Goal: Information Seeking & Learning: Learn about a topic

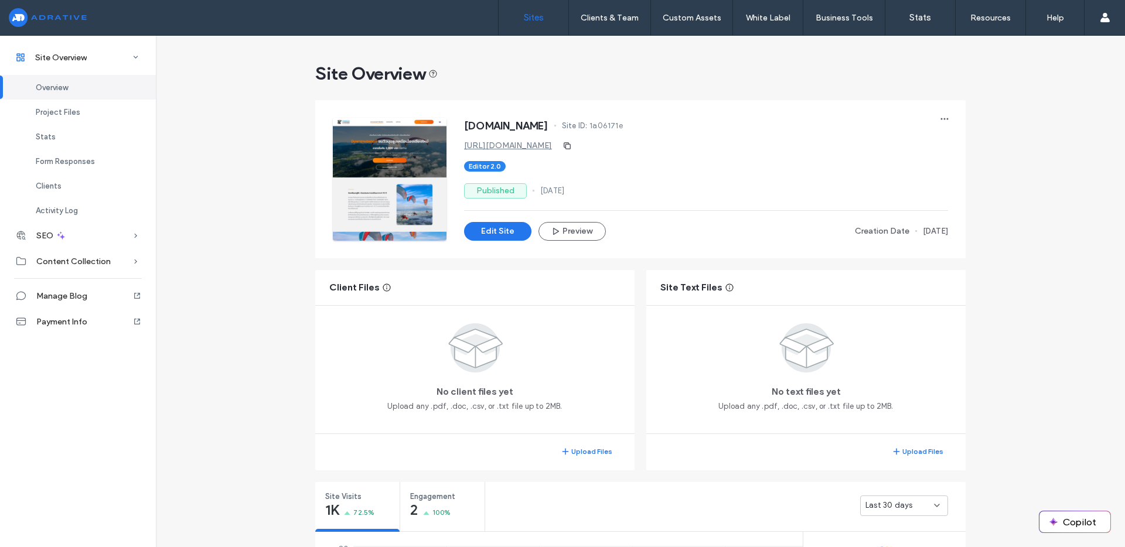
click at [519, 18] on link "Sites" at bounding box center [534, 17] width 70 height 35
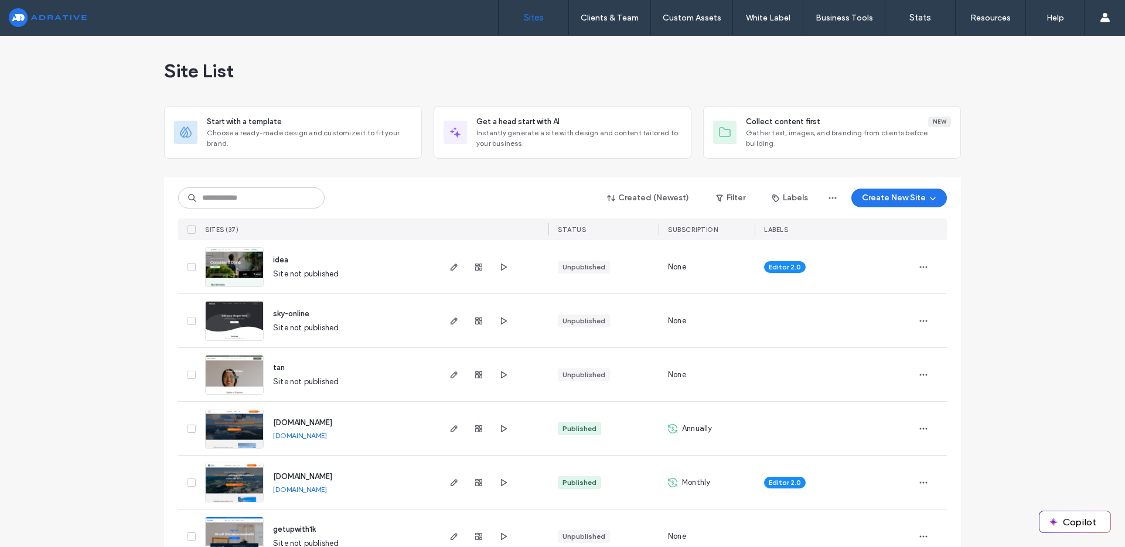
scroll to position [2, 0]
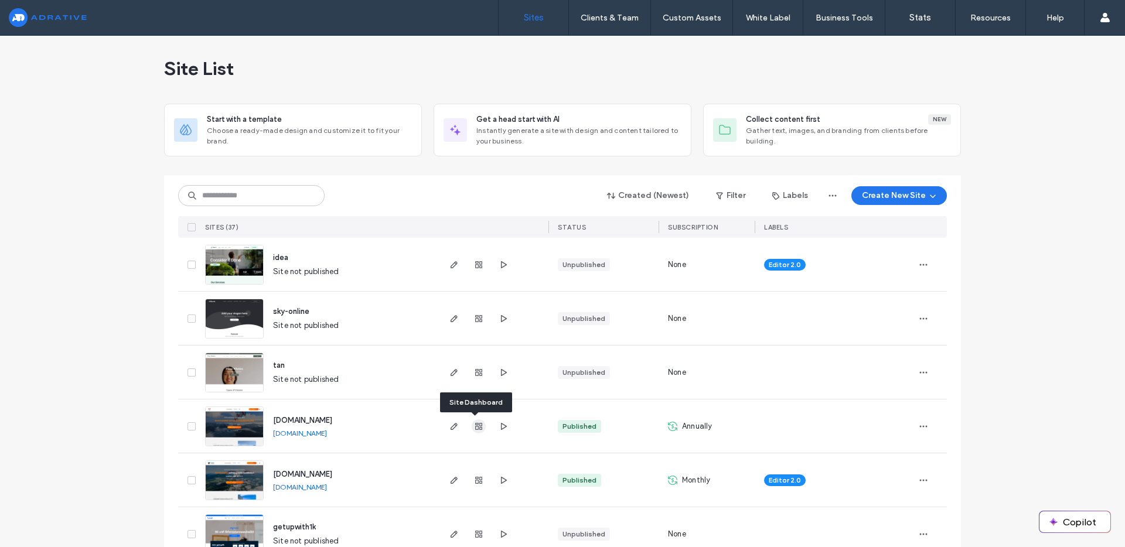
click at [475, 426] on icon "button" at bounding box center [478, 426] width 9 height 9
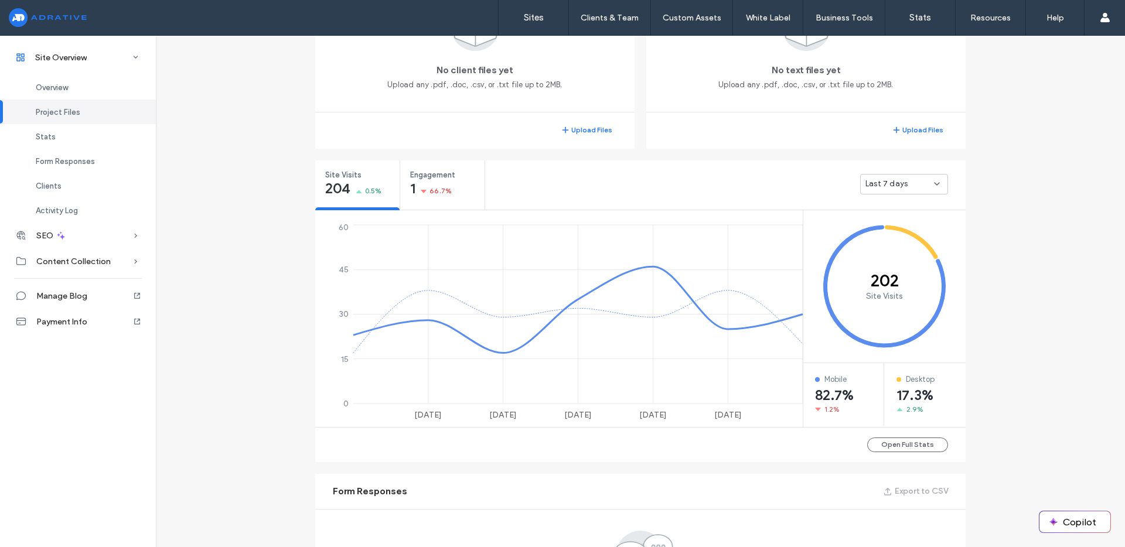
scroll to position [229, 0]
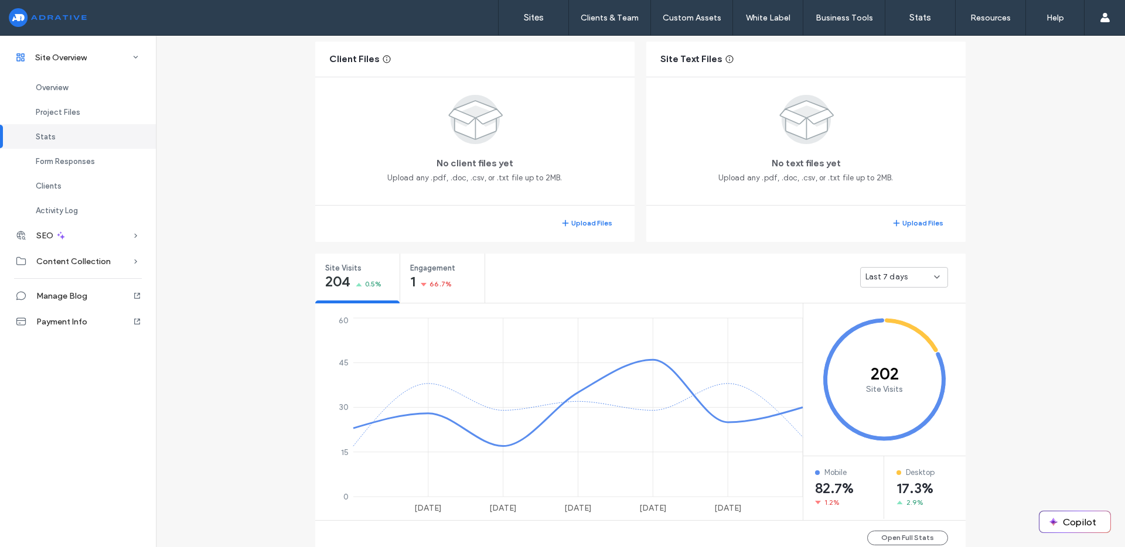
scroll to position [751, 0]
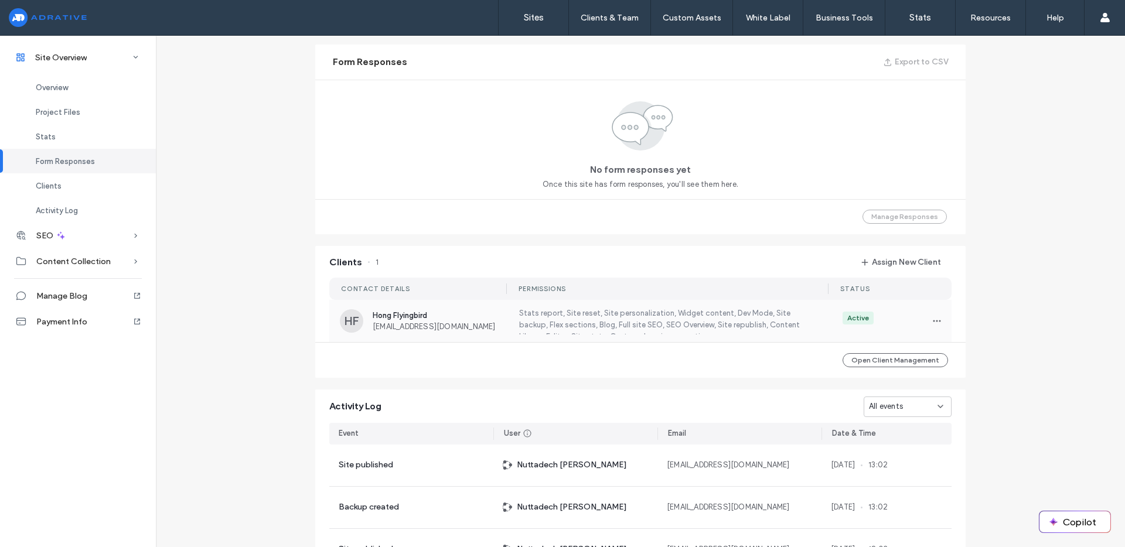
scroll to position [931, 0]
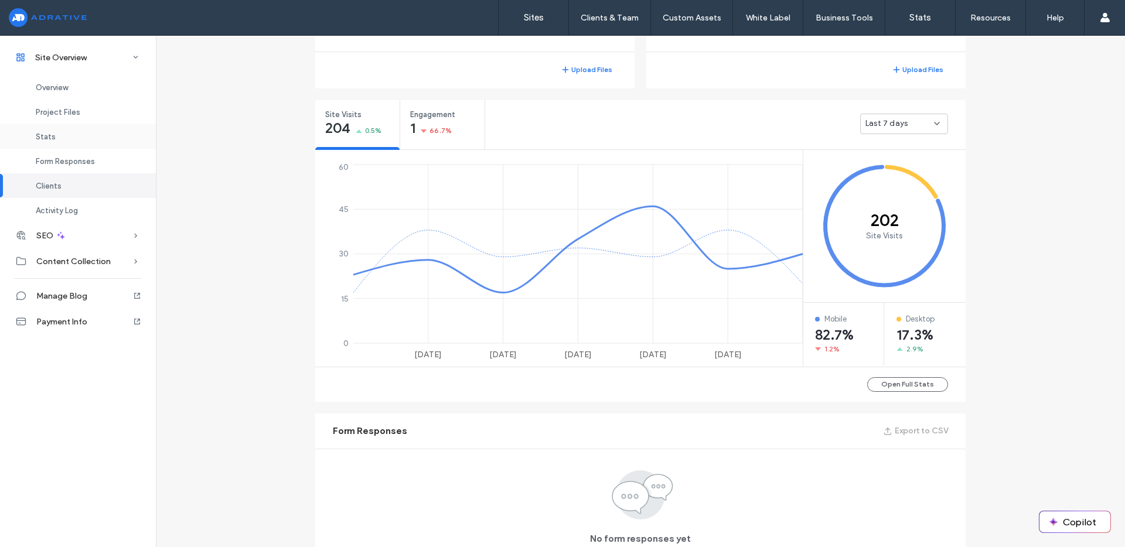
click at [36, 136] on span "Stats" at bounding box center [46, 136] width 20 height 9
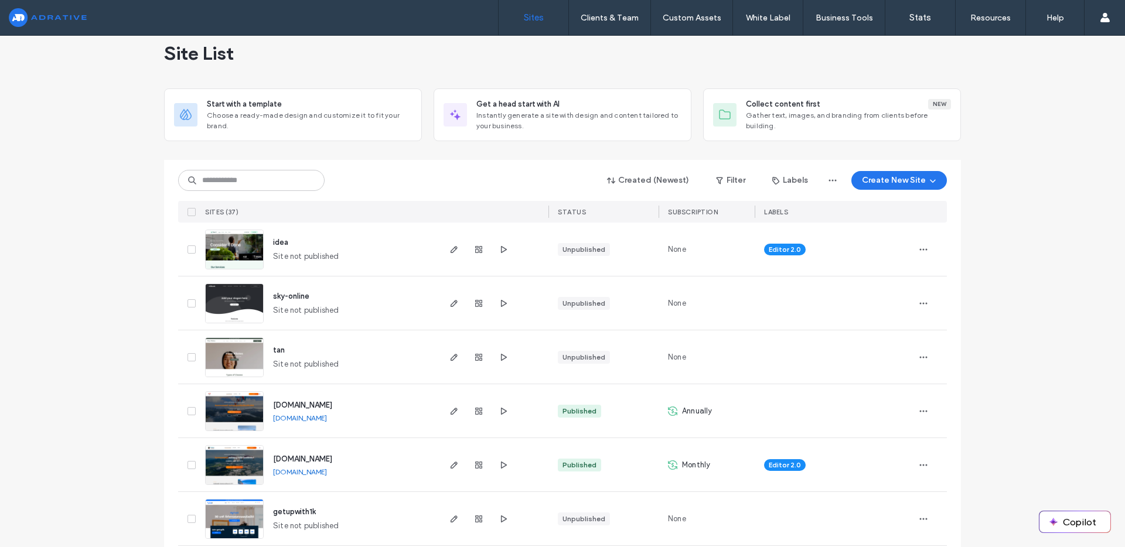
scroll to position [21, 0]
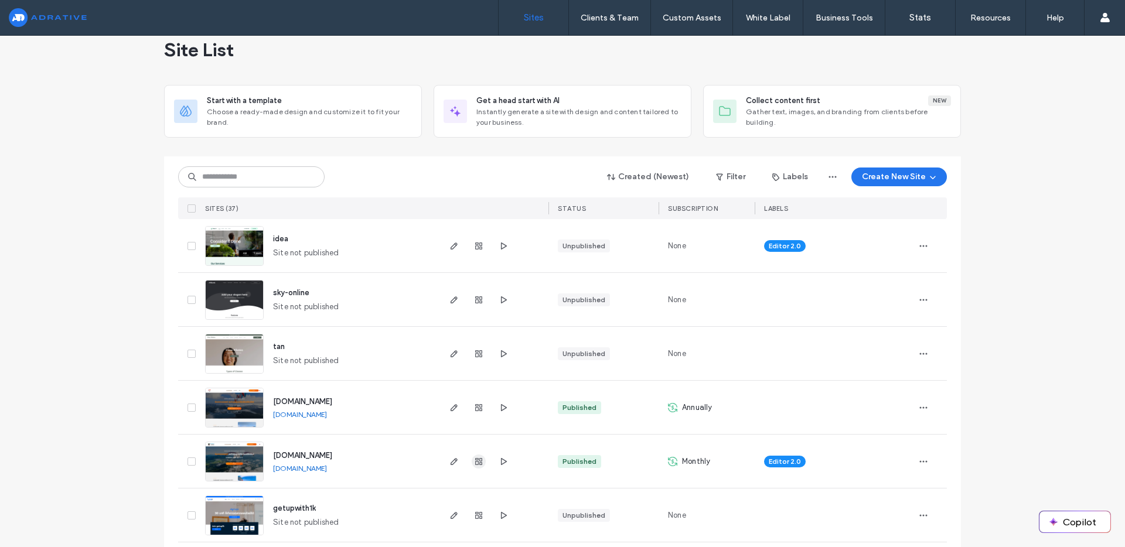
click at [478, 464] on use "button" at bounding box center [478, 461] width 7 height 7
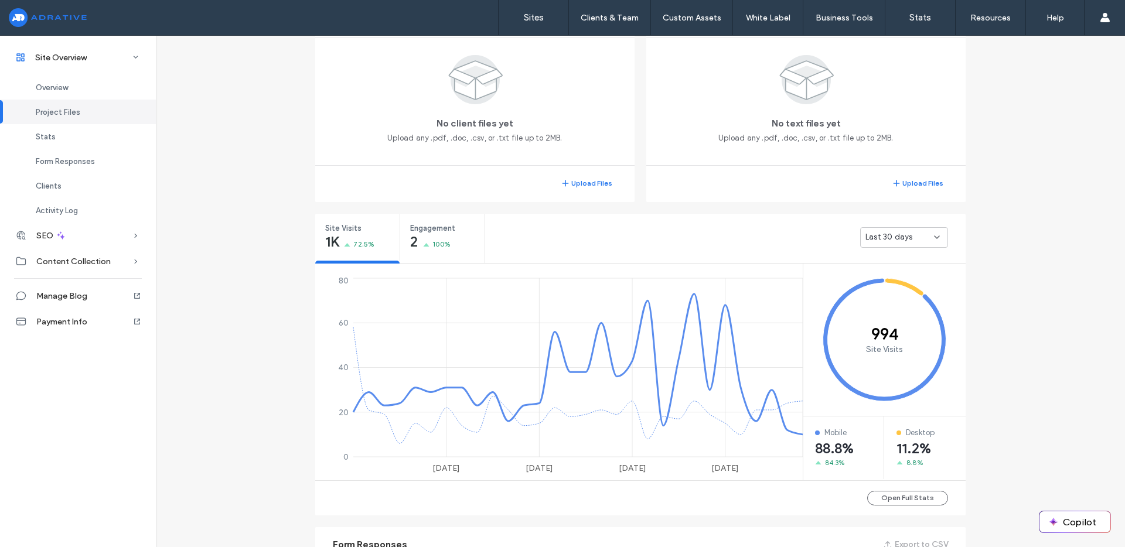
scroll to position [270, 0]
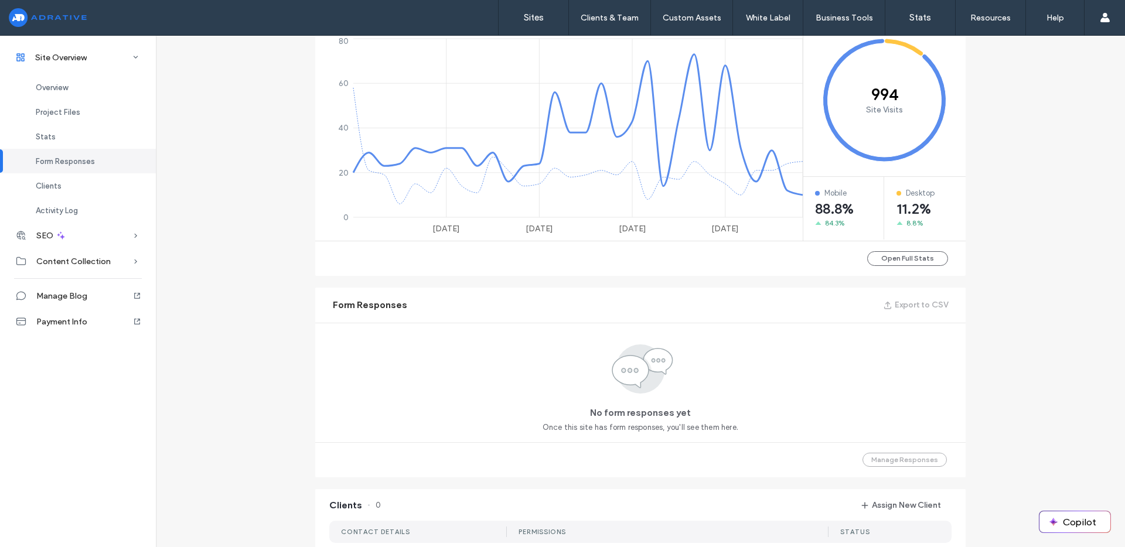
scroll to position [1070, 0]
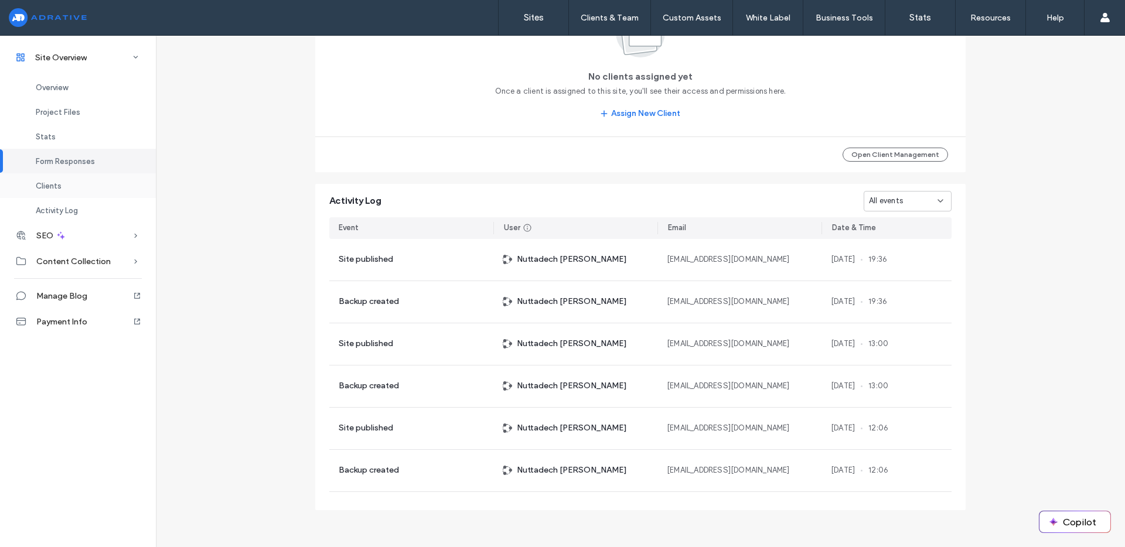
click at [107, 184] on div "Clients" at bounding box center [78, 185] width 156 height 25
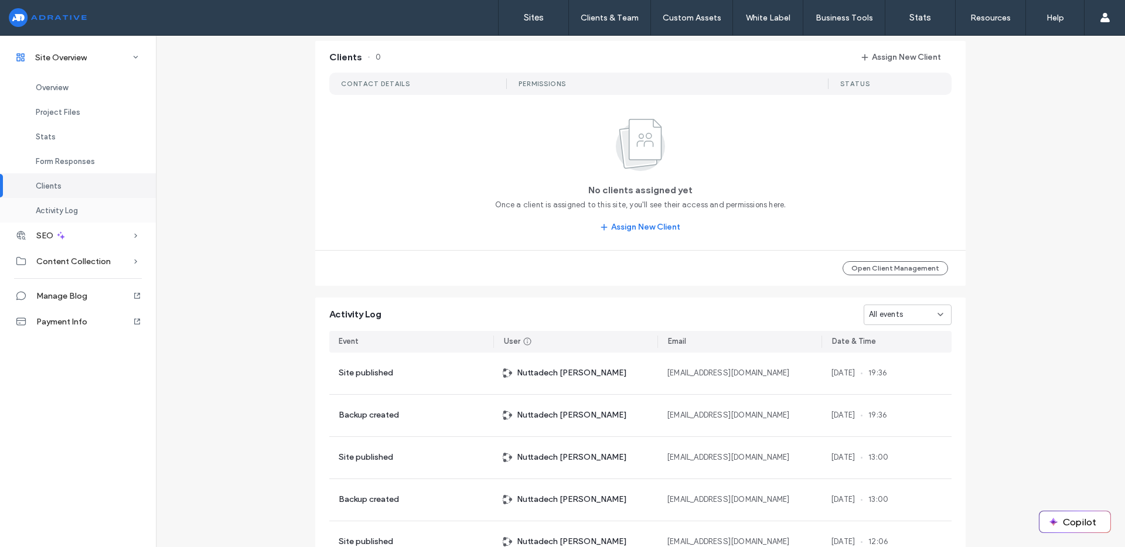
click at [74, 208] on span "Activity Log" at bounding box center [57, 210] width 42 height 9
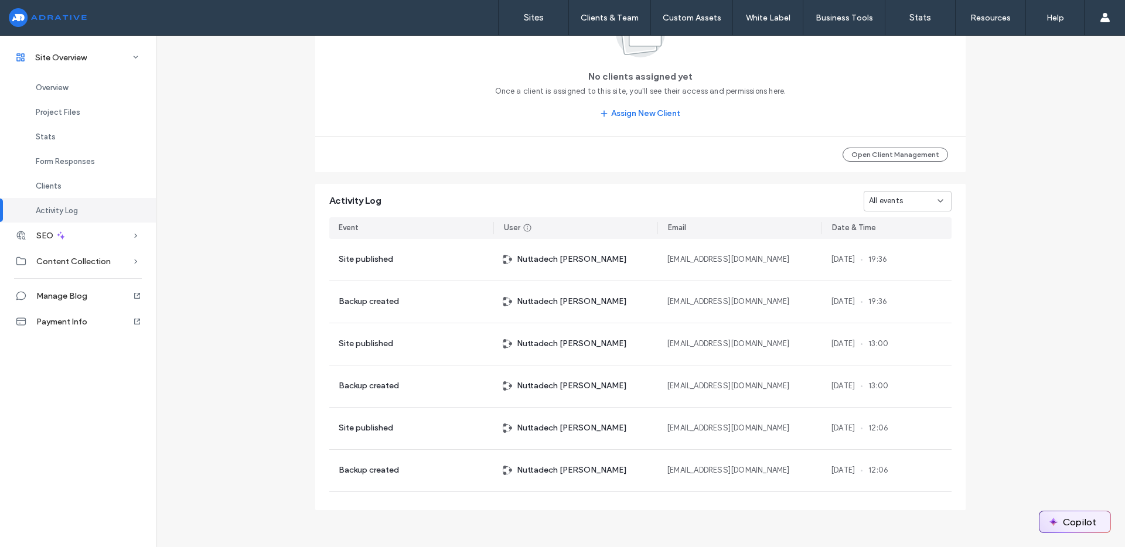
click at [1064, 526] on button "Copilot" at bounding box center [1075, 522] width 71 height 21
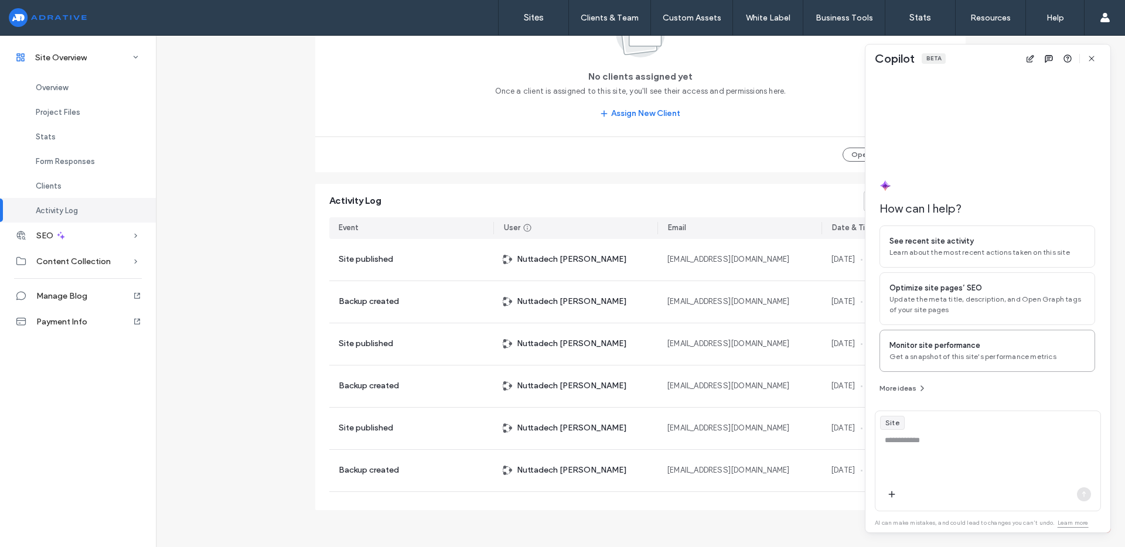
click at [928, 356] on span "Get a snapshot of this site's performance metrics" at bounding box center [988, 357] width 196 height 11
type textarea "**********"
click at [1032, 59] on use "button" at bounding box center [1031, 59] width 8 height 8
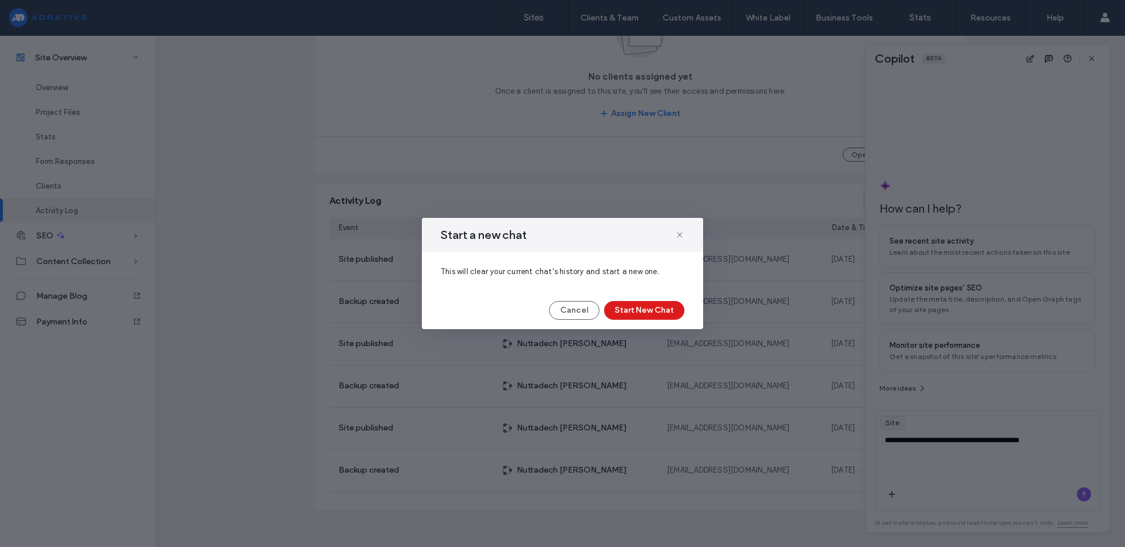
click at [581, 293] on div "Start a new chat This will clear your current chat's history and start a new on…" at bounding box center [562, 273] width 281 height 111
click at [581, 300] on div "Start a new chat This will clear your current chat's history and start a new on…" at bounding box center [562, 273] width 281 height 111
click at [584, 304] on button "Cancel" at bounding box center [574, 310] width 50 height 19
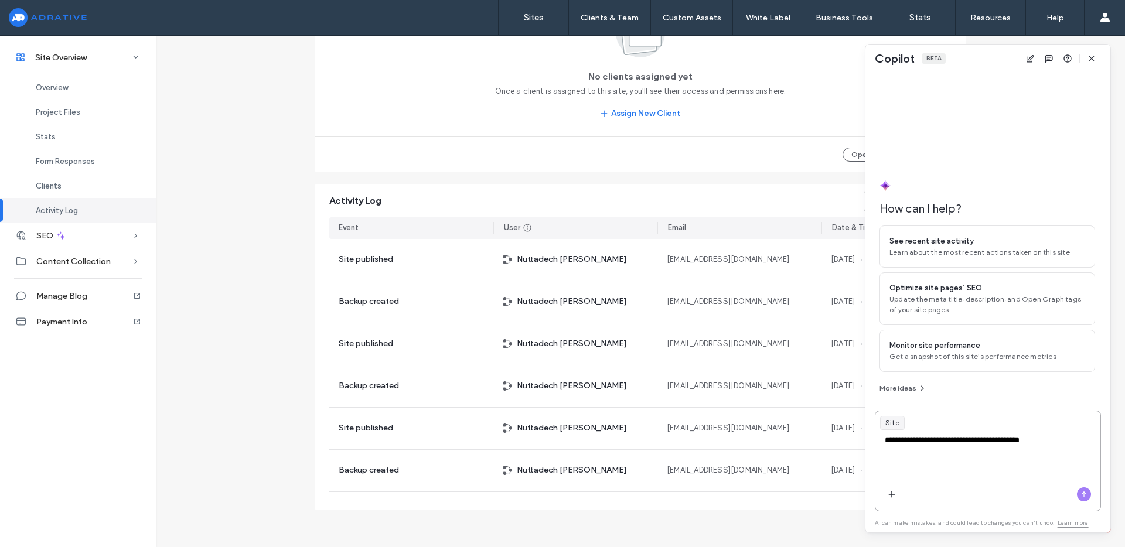
click at [1083, 496] on icon "button" at bounding box center [1084, 494] width 9 height 9
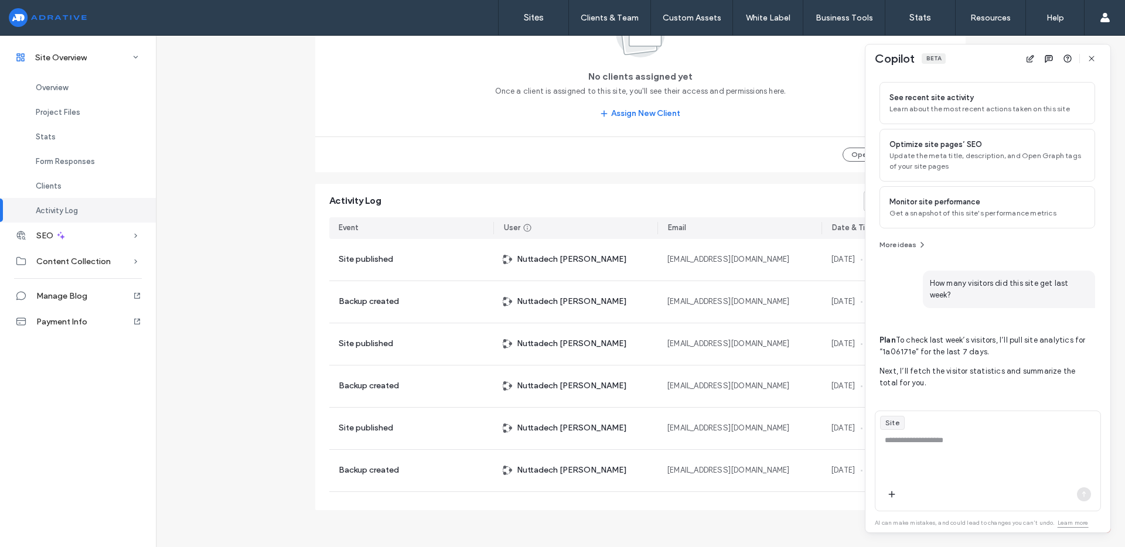
scroll to position [74, 0]
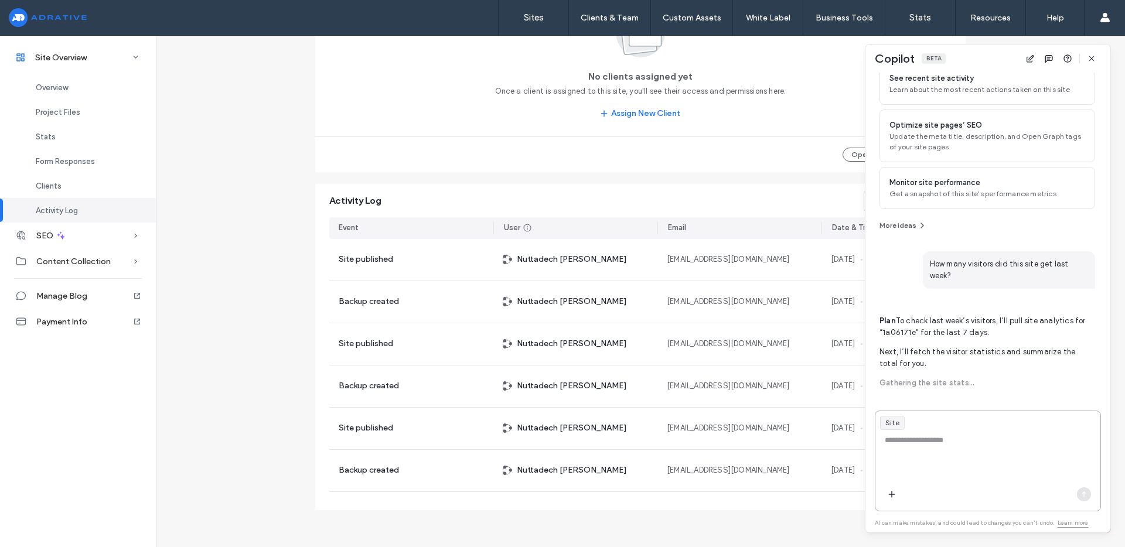
click at [1061, 452] on textarea at bounding box center [988, 458] width 225 height 46
click at [889, 489] on span "button" at bounding box center [892, 495] width 14 height 14
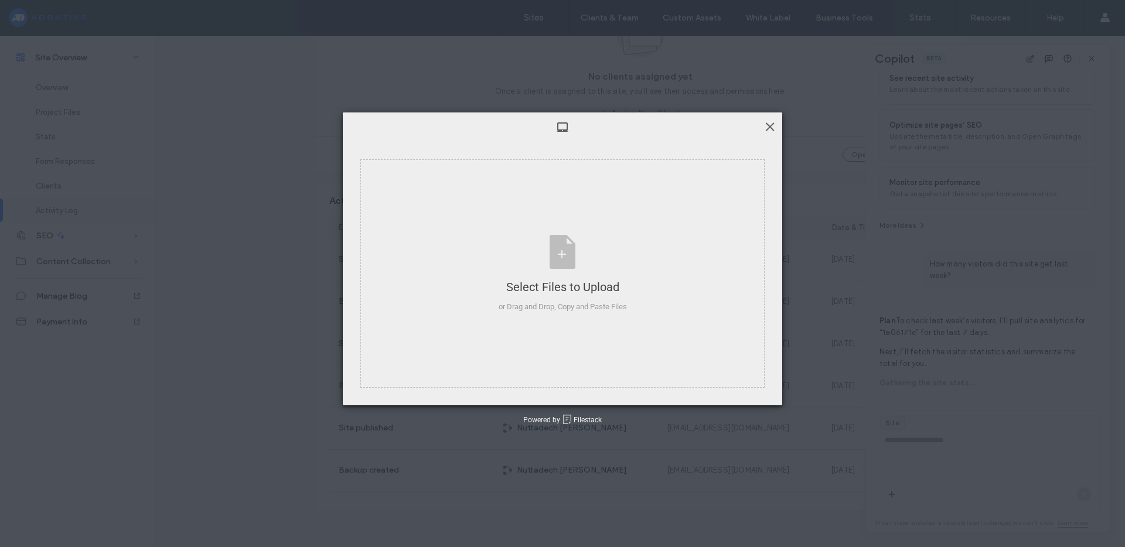
click at [771, 125] on span at bounding box center [770, 126] width 13 height 13
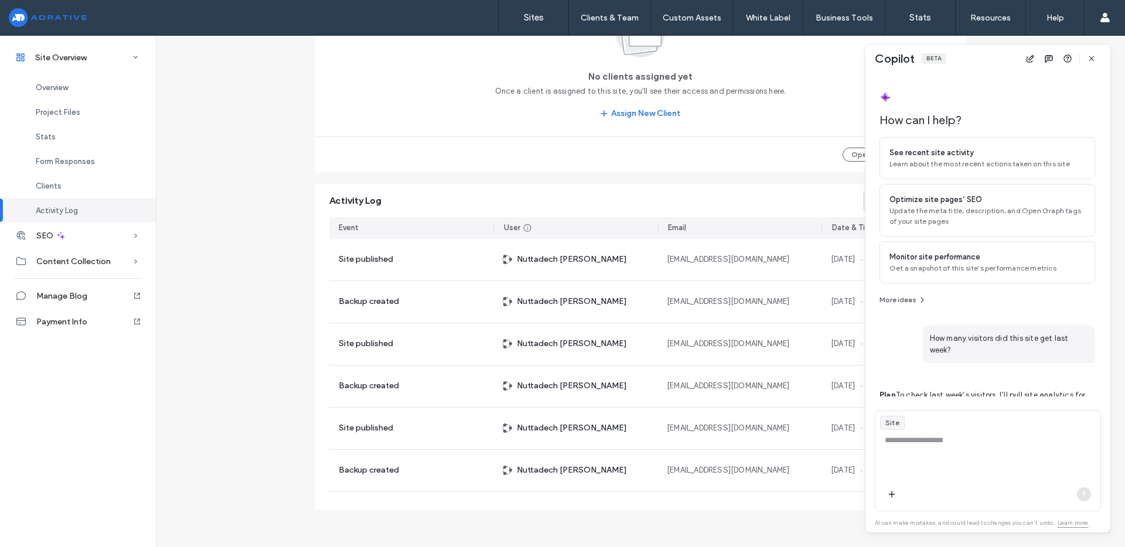
scroll to position [192, 0]
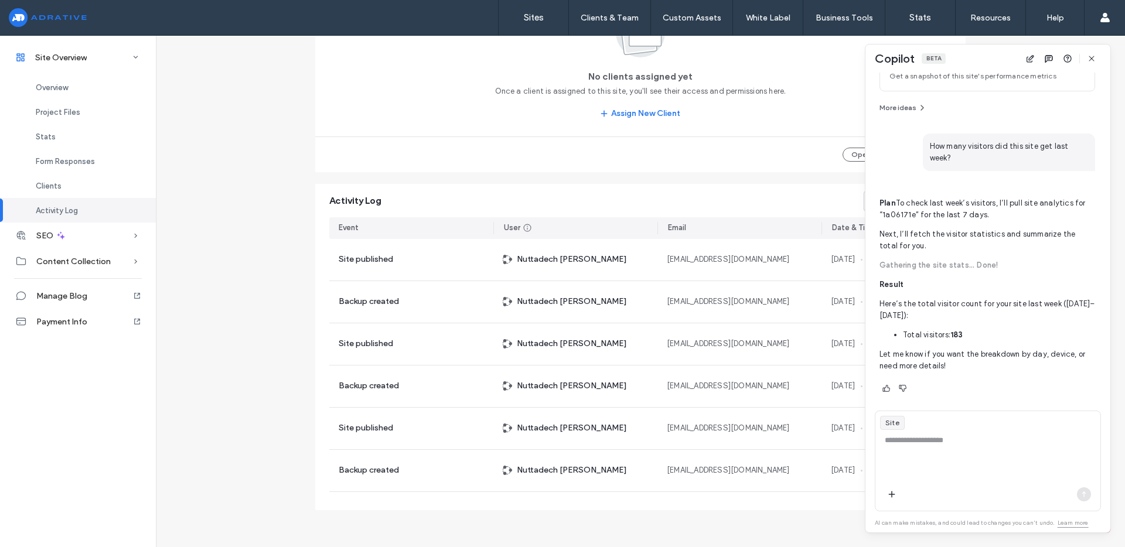
click at [1073, 523] on link "Learn more" at bounding box center [1073, 523] width 31 height 9
click at [372, 114] on div "No clients assigned yet Once a client is assigned to this site, you'll see thei…" at bounding box center [640, 64] width 622 height 118
click at [55, 91] on span "Overview" at bounding box center [52, 87] width 32 height 9
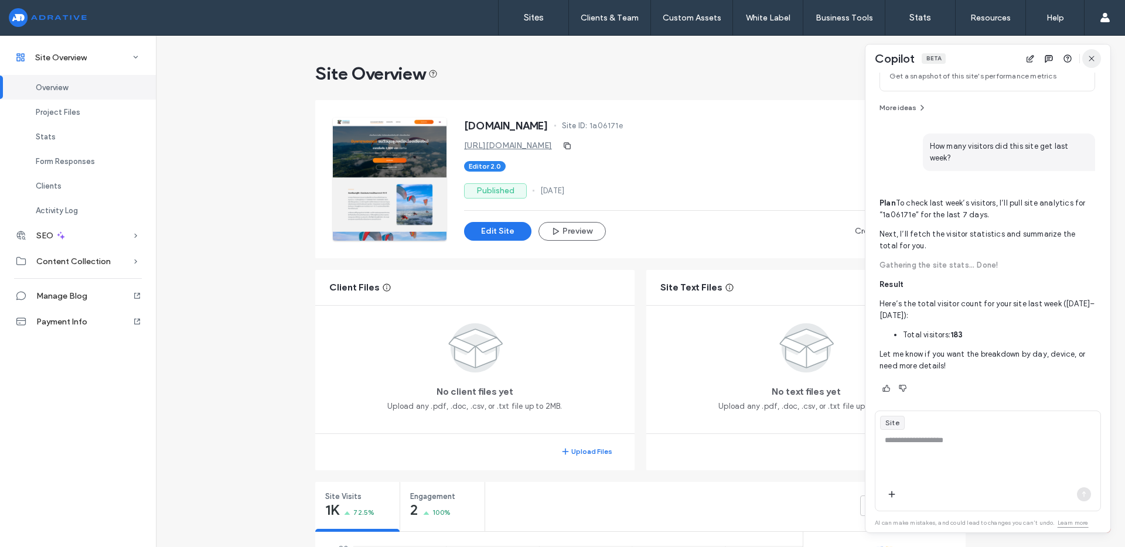
click at [1088, 55] on icon "button" at bounding box center [1091, 58] width 9 height 9
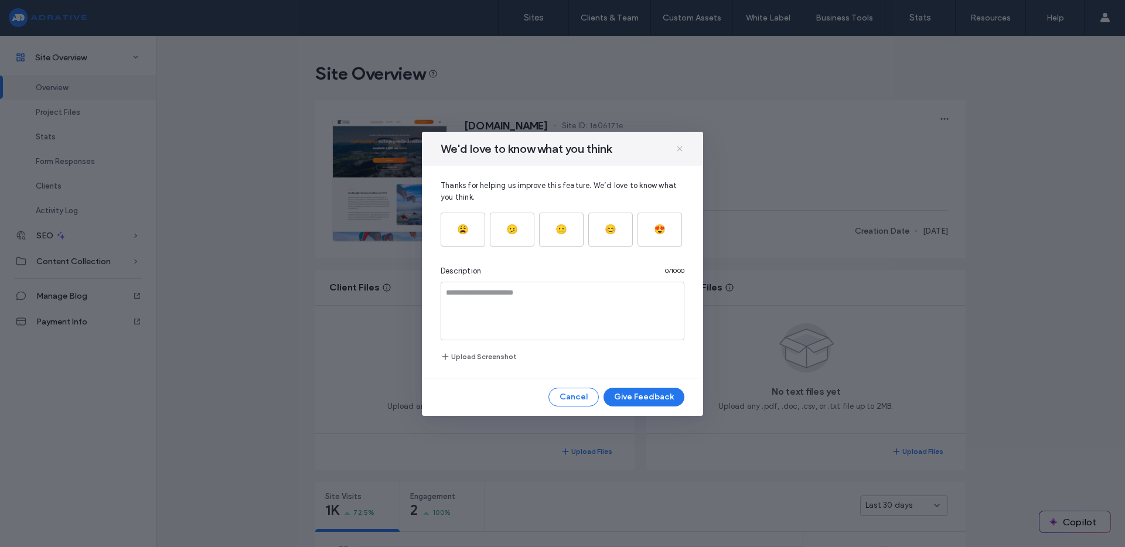
click at [678, 149] on icon at bounding box center [679, 148] width 9 height 9
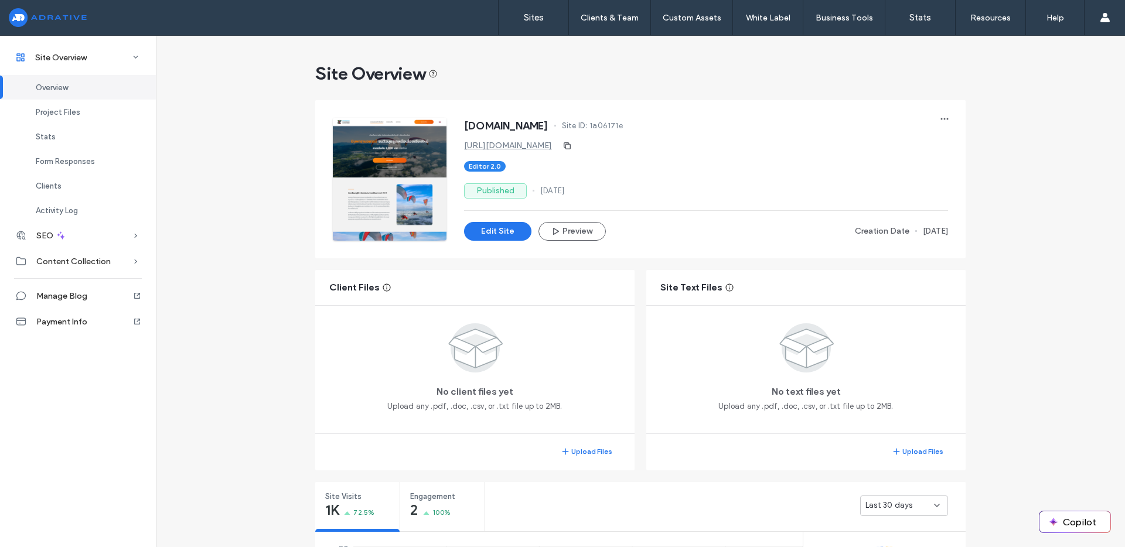
click at [923, 232] on span "[DATE]" at bounding box center [935, 232] width 25 height 12
click at [819, 224] on div "Edit Site Preview Creation Date [DATE]" at bounding box center [706, 231] width 484 height 19
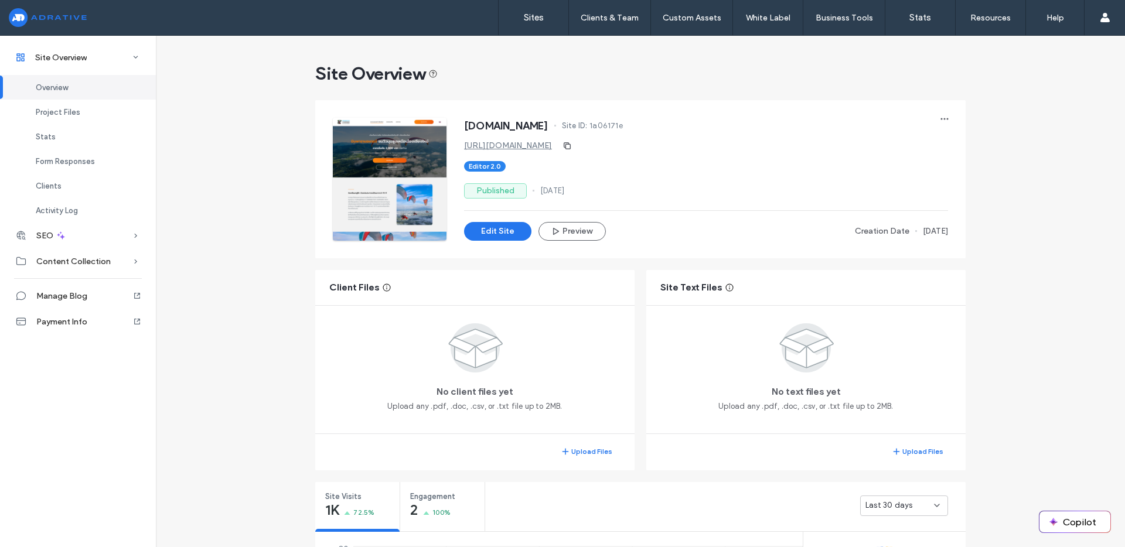
drag, startPoint x: 832, startPoint y: 229, endPoint x: 962, endPoint y: 229, distance: 130.7
click at [962, 229] on div "[DOMAIN_NAME] Site ID: 1a06171e [URL][DOMAIN_NAME] Editor 2.0 Published [DATE] …" at bounding box center [640, 179] width 662 height 170
click at [964, 229] on div "[DOMAIN_NAME] Site ID: 1a06171e [URL][DOMAIN_NAME] Editor 2.0 Published [DATE] …" at bounding box center [640, 179] width 662 height 170
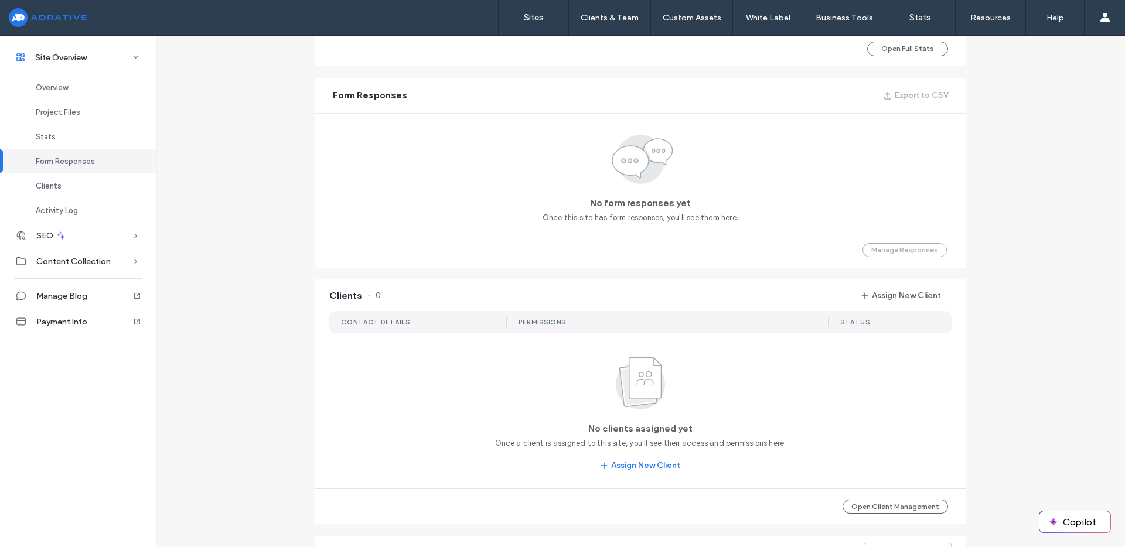
scroll to position [1070, 0]
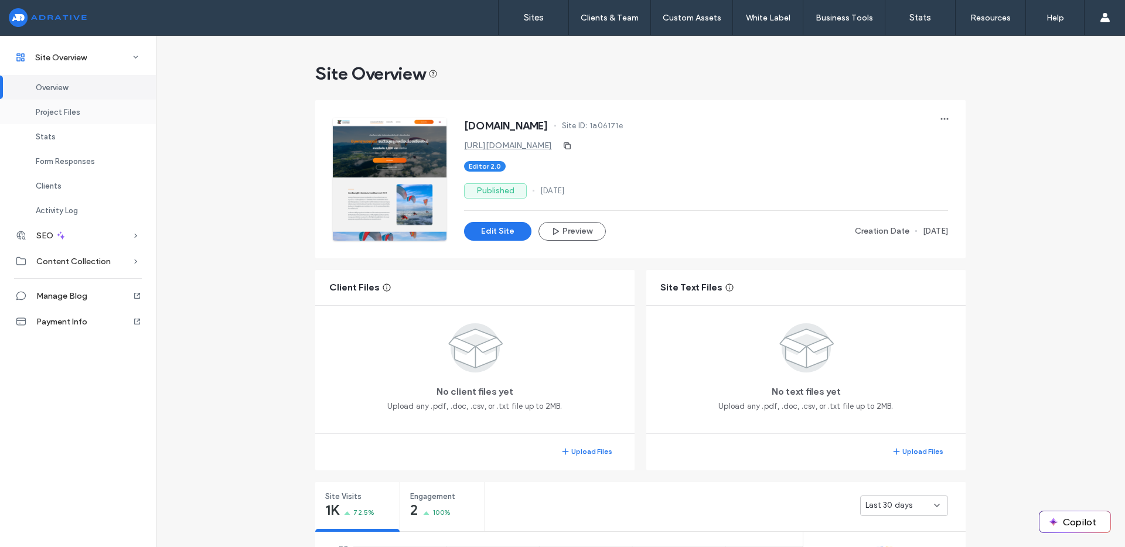
click at [86, 117] on div "Project Files" at bounding box center [78, 112] width 156 height 25
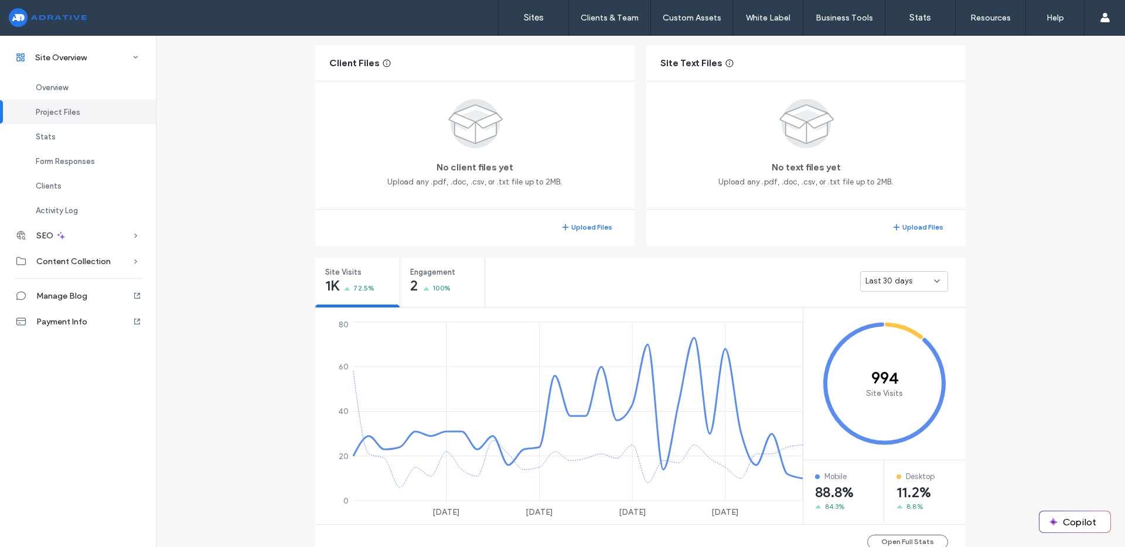
scroll to position [229, 0]
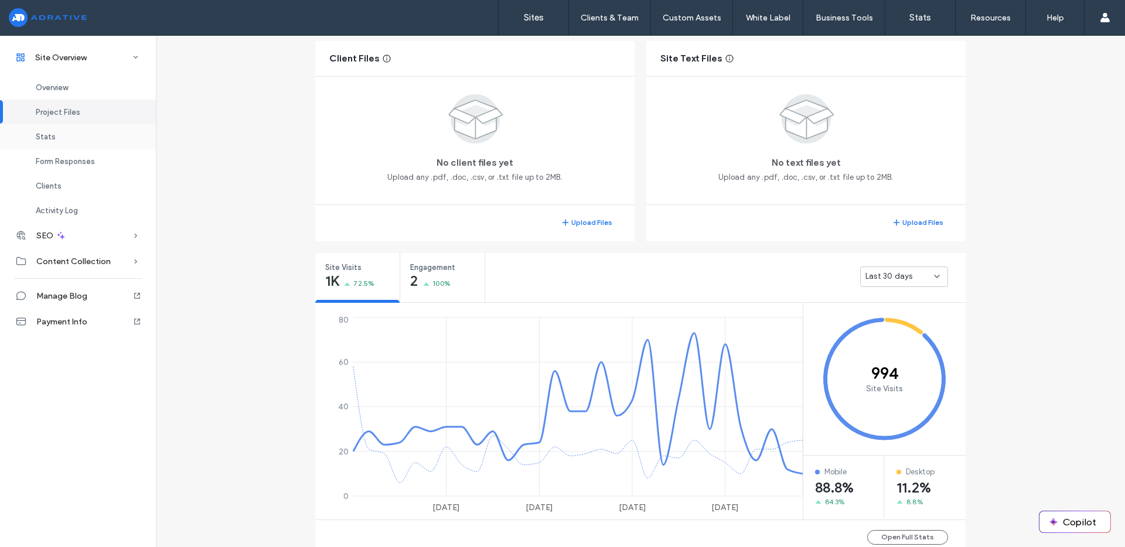
click at [89, 134] on div "Stats" at bounding box center [78, 136] width 156 height 25
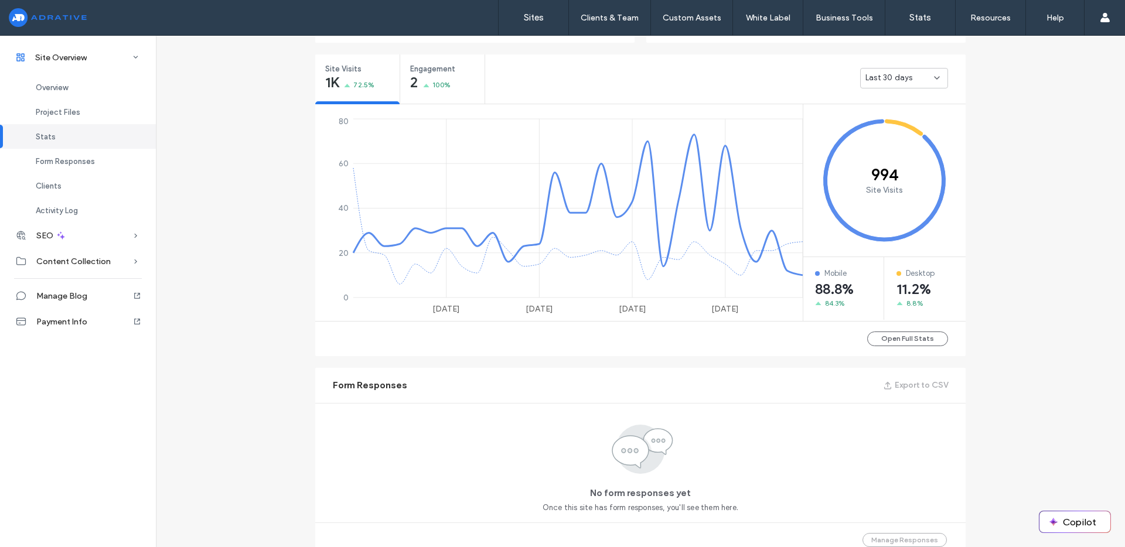
scroll to position [441, 0]
